Goal: Book appointment/travel/reservation

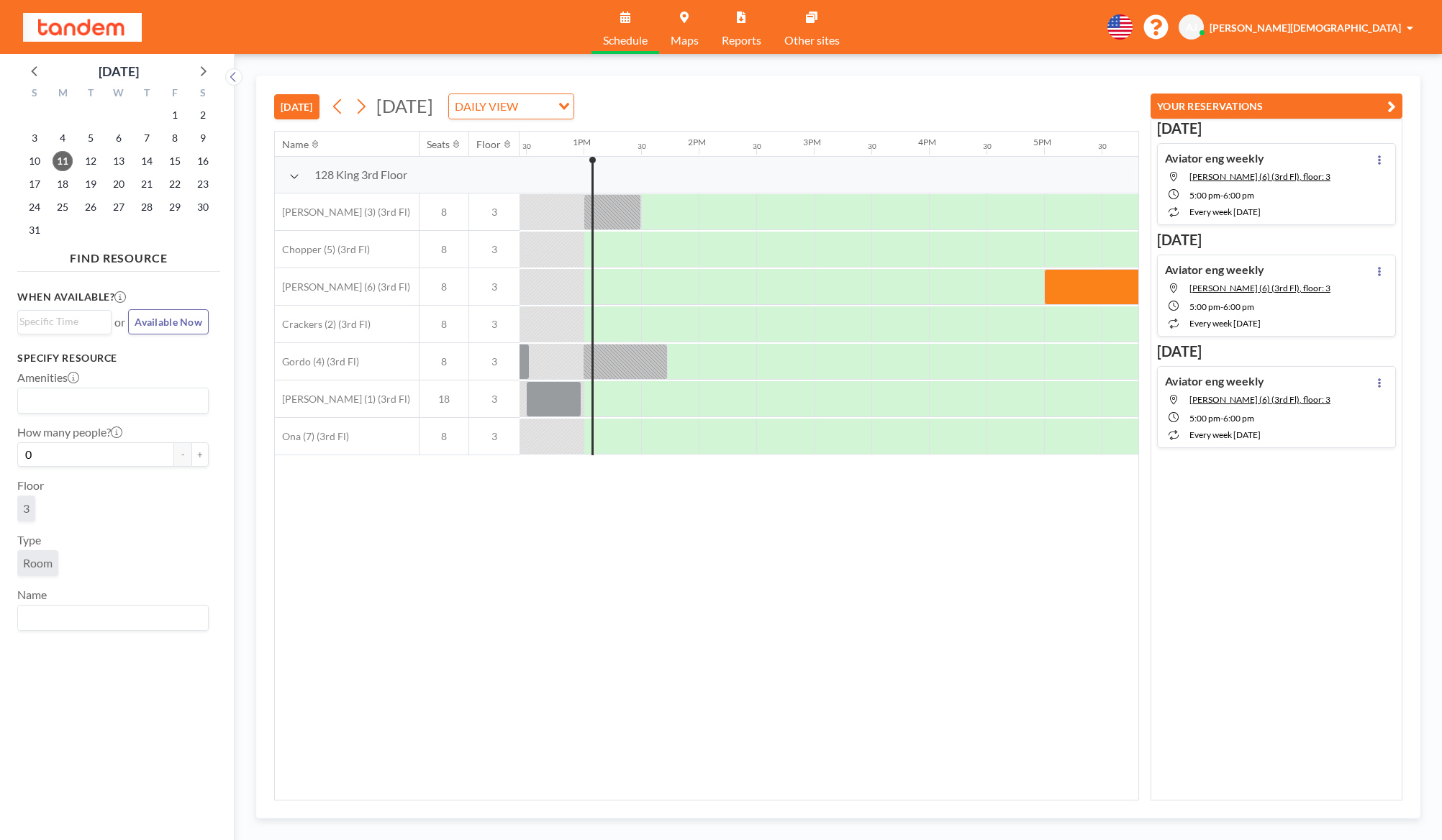
scroll to position [0, 1439]
click at [360, 108] on icon at bounding box center [360, 107] width 14 height 22
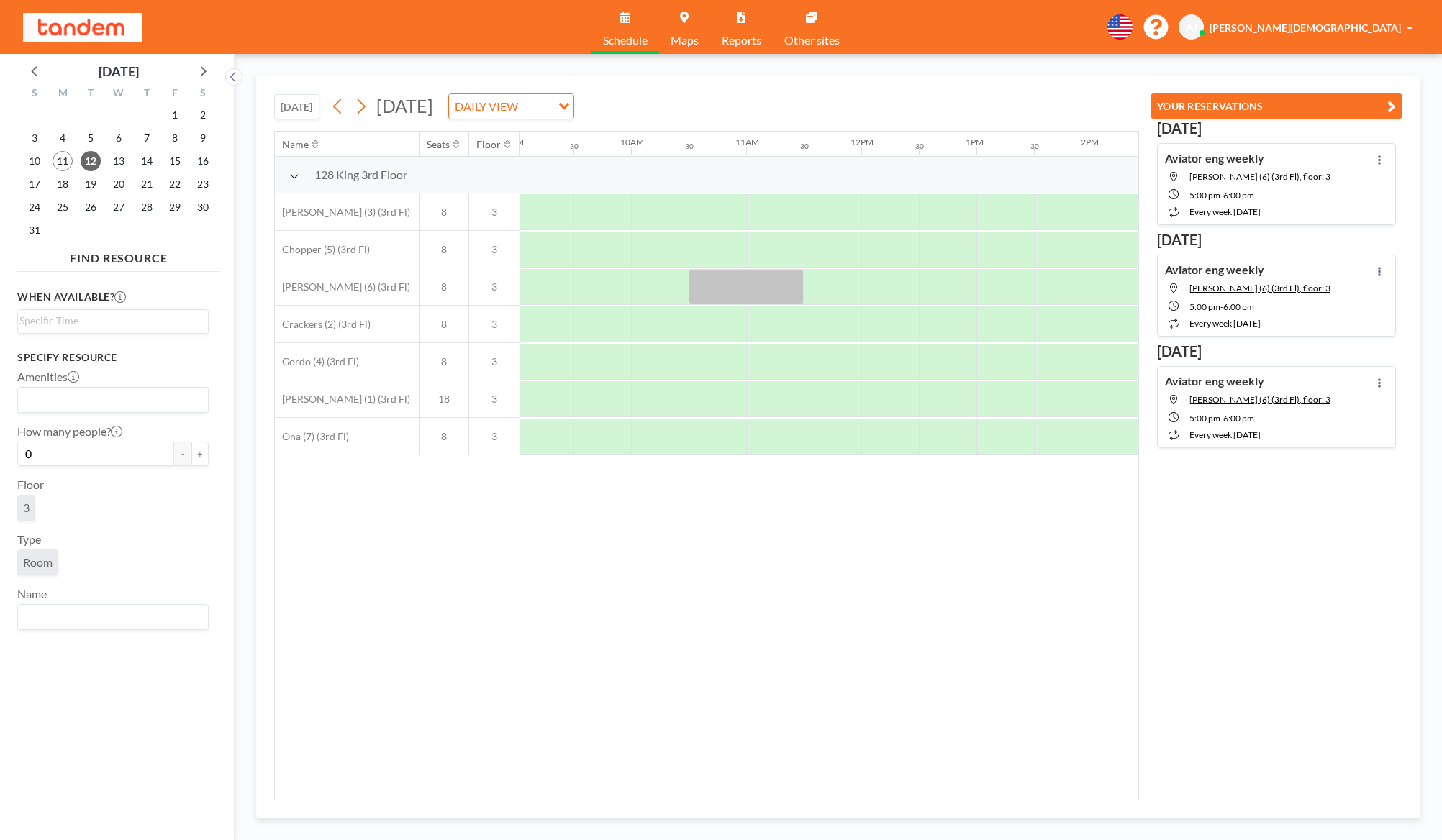
scroll to position [0, 1060]
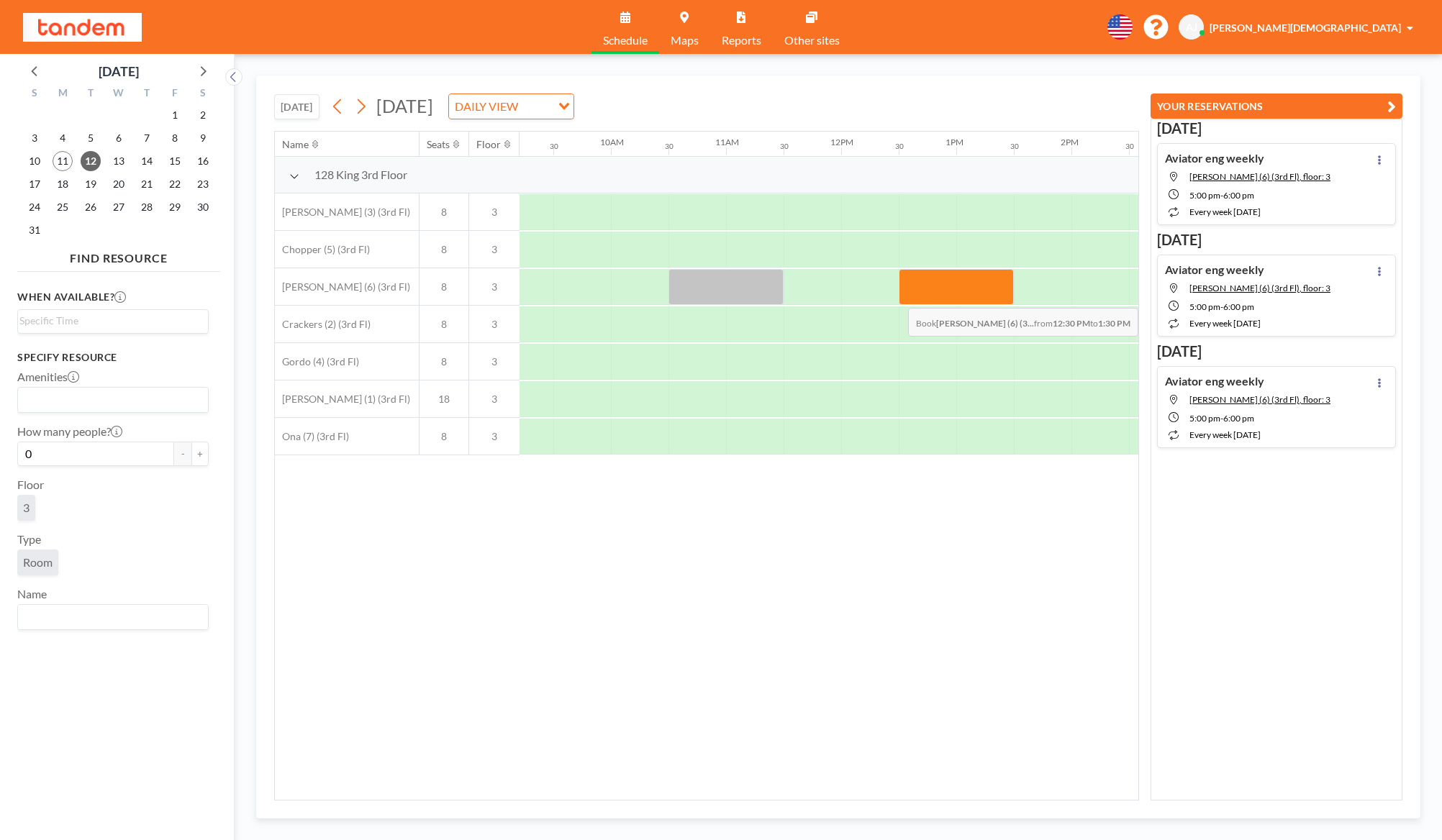
drag, startPoint x: 936, startPoint y: 273, endPoint x: 1085, endPoint y: 297, distance: 150.9
click at [1085, 297] on div at bounding box center [841, 287] width 2763 height 38
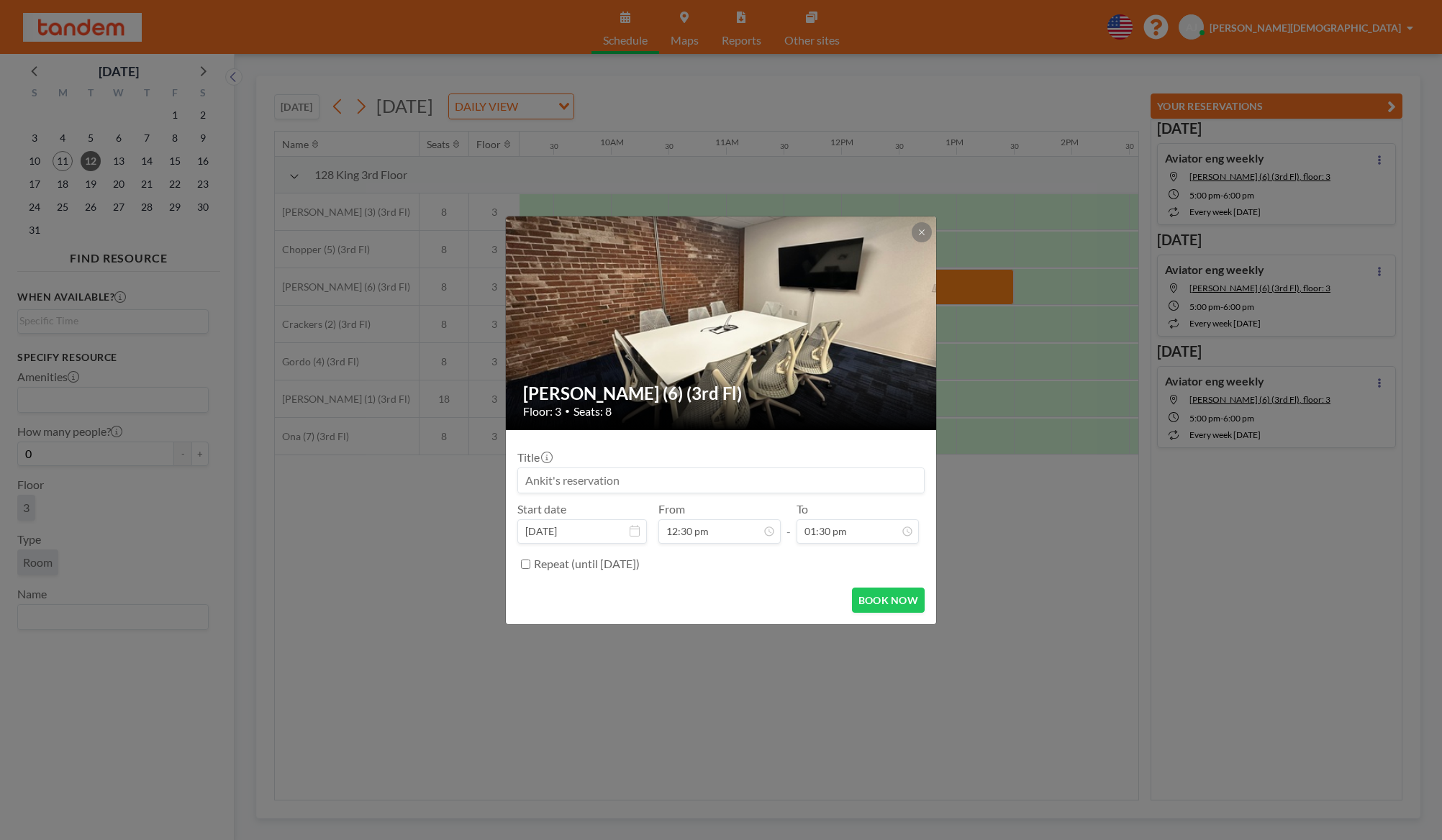
click at [742, 491] on input at bounding box center [721, 481] width 406 height 25
type input "Aviator / [PERSON_NAME]"
click at [902, 599] on button "BOOK NOW" at bounding box center [888, 600] width 72 height 25
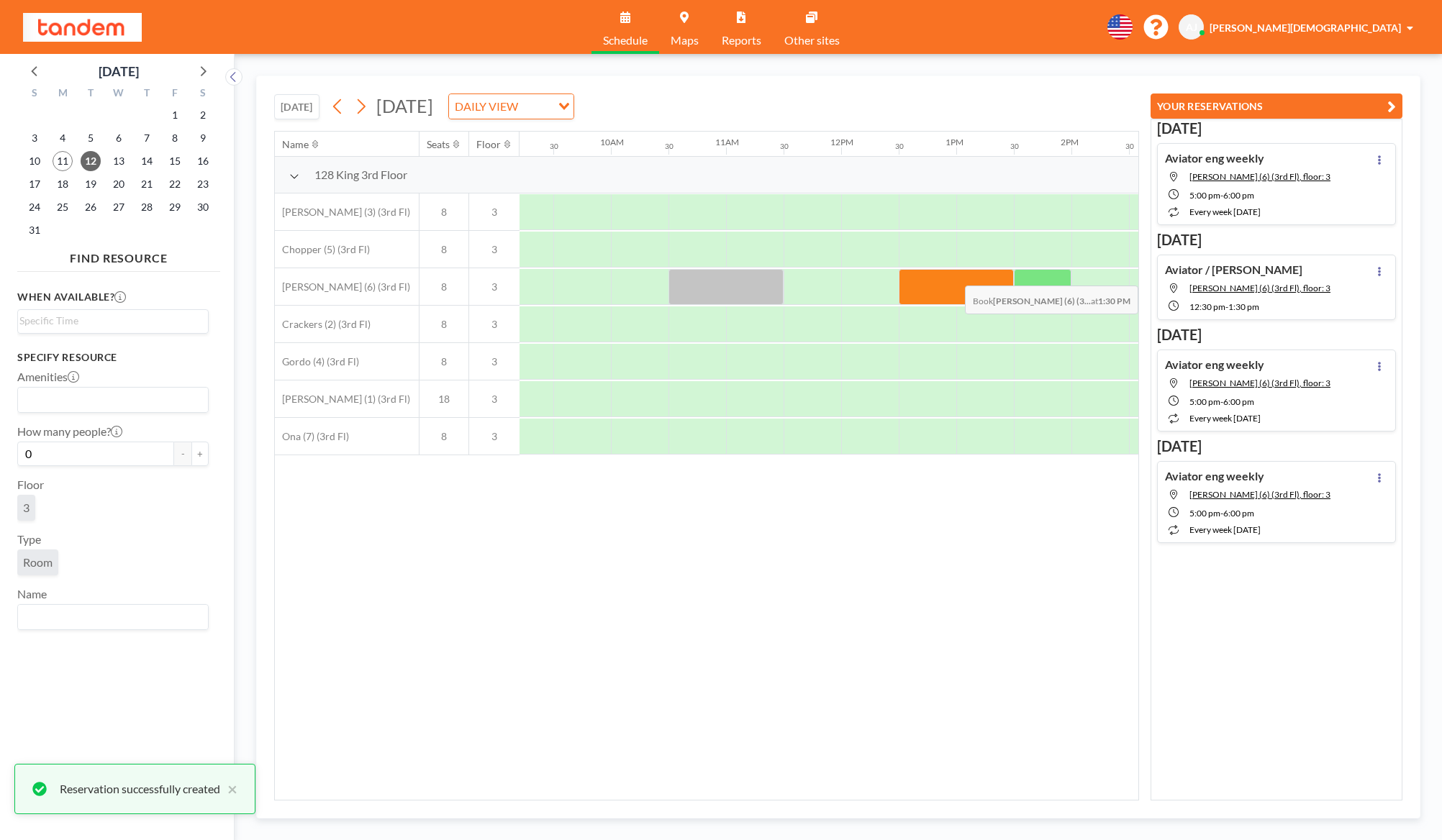
click at [1043, 275] on div at bounding box center [1042, 287] width 57 height 36
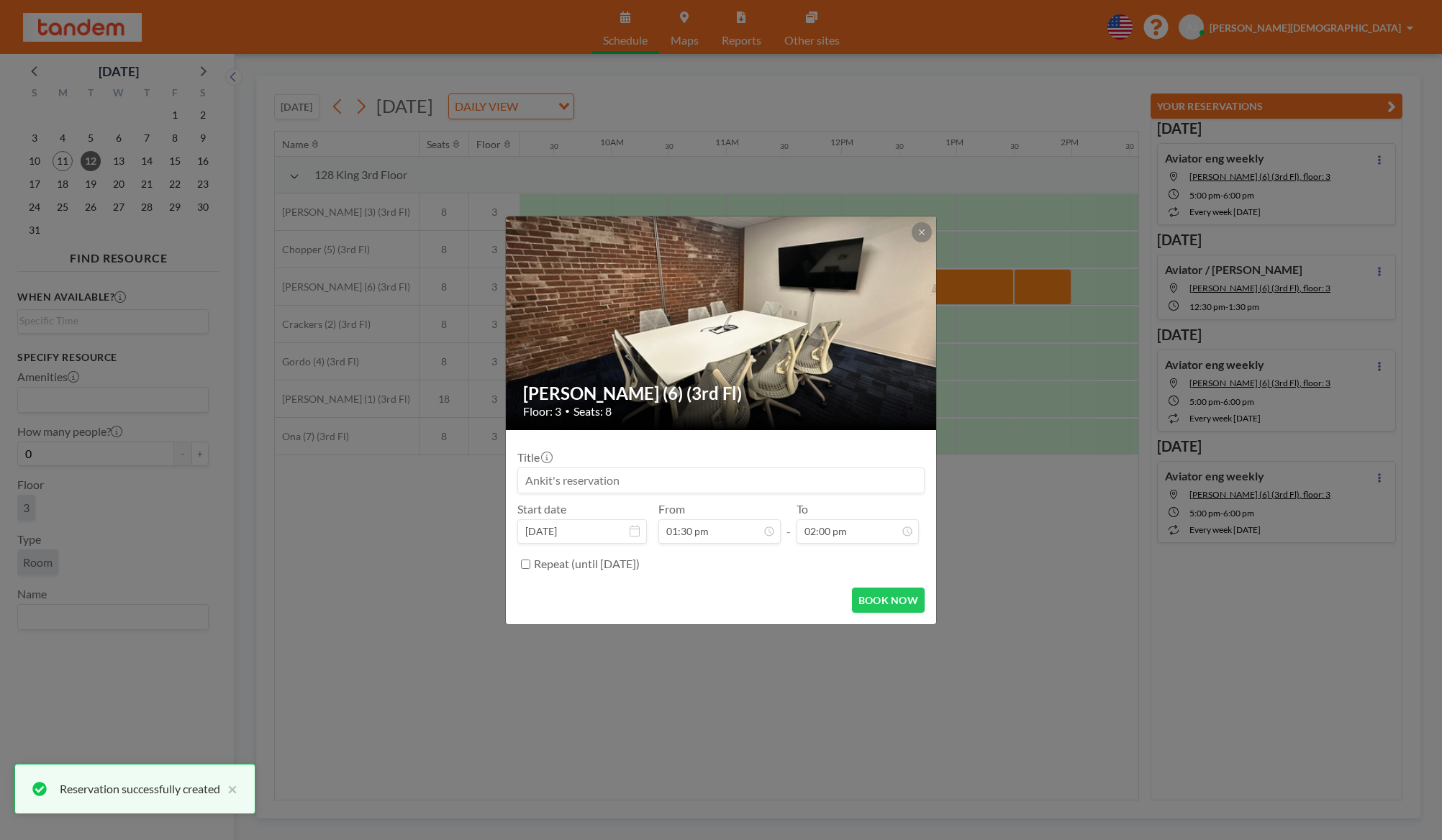
drag, startPoint x: 839, startPoint y: 475, endPoint x: 852, endPoint y: 475, distance: 13.0
click at [840, 475] on input at bounding box center [721, 481] width 406 height 25
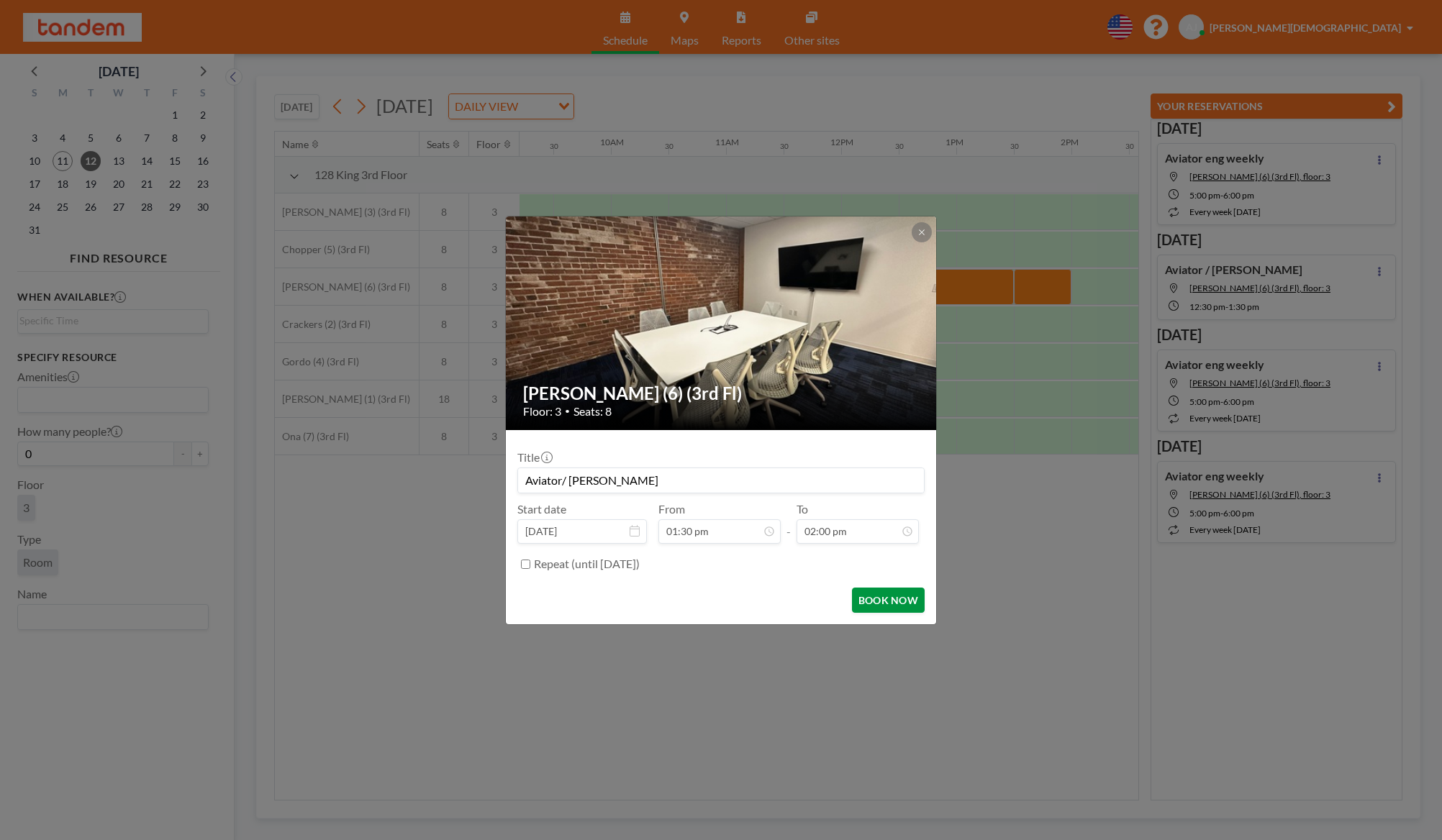
type input "Aviator/ [PERSON_NAME]"
click at [908, 594] on button "BOOK NOW" at bounding box center [888, 600] width 72 height 25
